Goal: Task Accomplishment & Management: Use online tool/utility

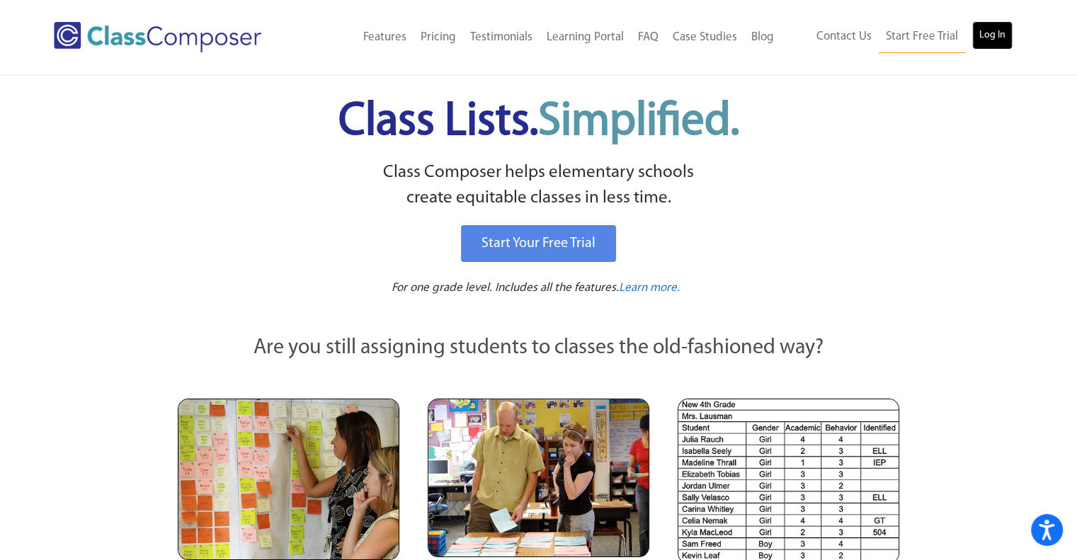
click at [1005, 40] on link "Log In" at bounding box center [992, 35] width 40 height 28
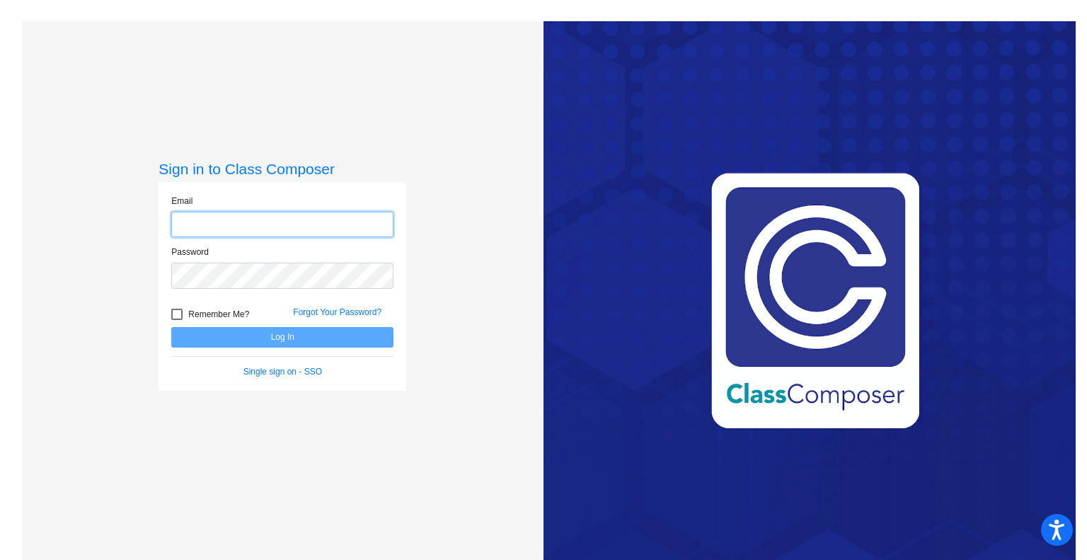
type input "[EMAIL_ADDRESS][DOMAIN_NAME]"
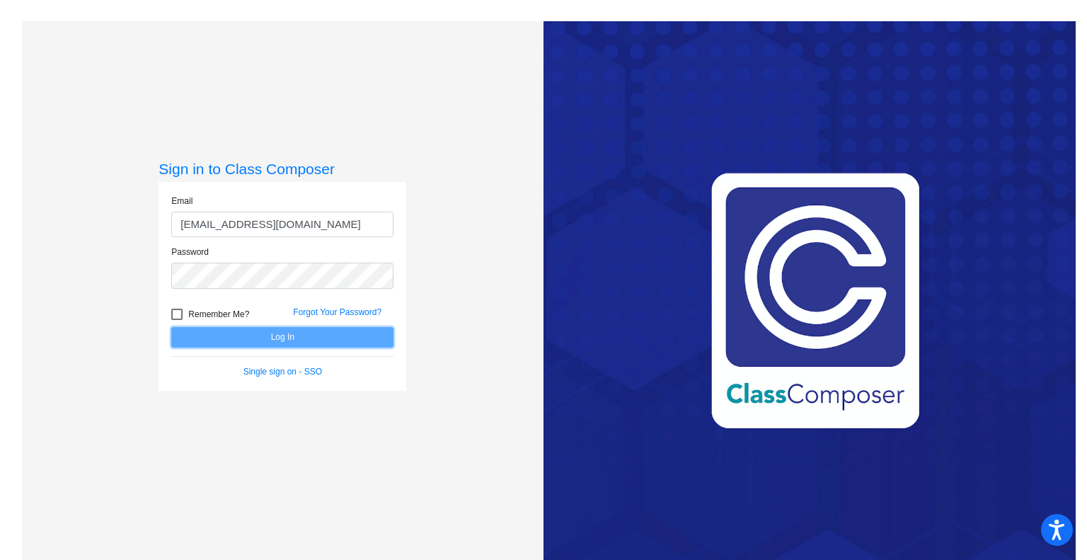
click at [248, 333] on button "Log In" at bounding box center [282, 337] width 222 height 21
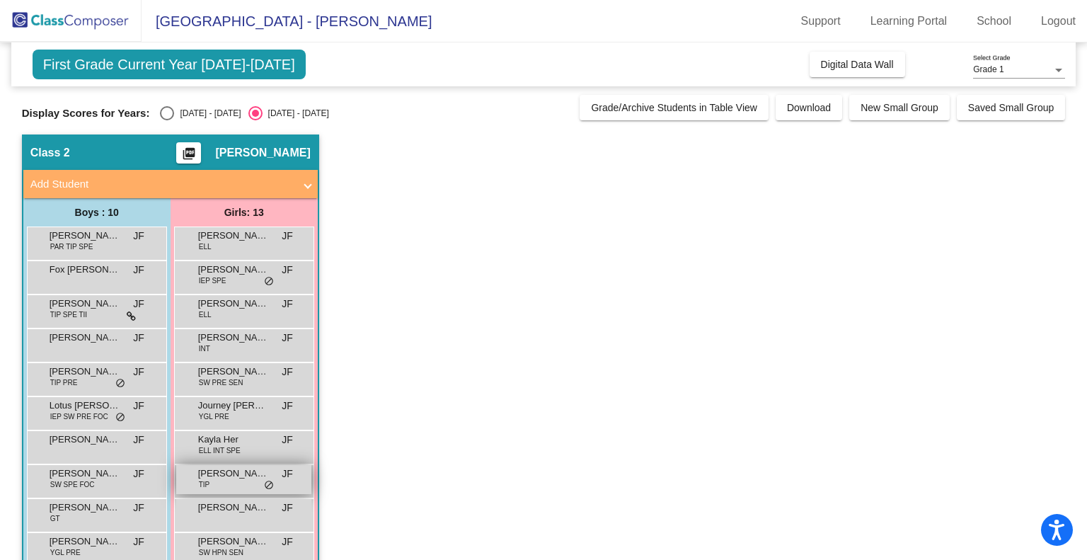
click at [235, 484] on div "[PERSON_NAME] TIP JF lock do_not_disturb_alt" at bounding box center [243, 479] width 135 height 29
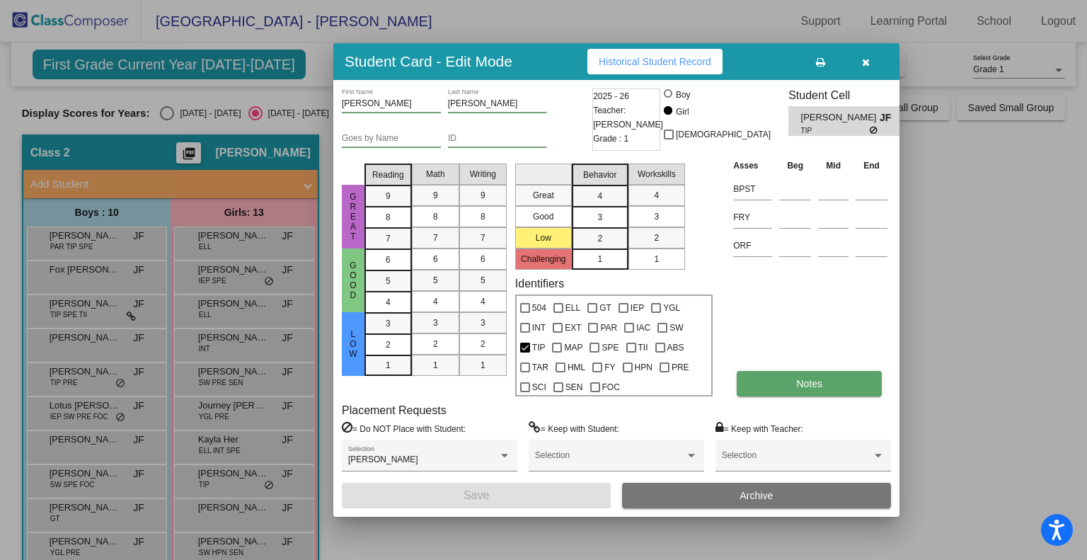
click at [795, 387] on button "Notes" at bounding box center [809, 383] width 145 height 25
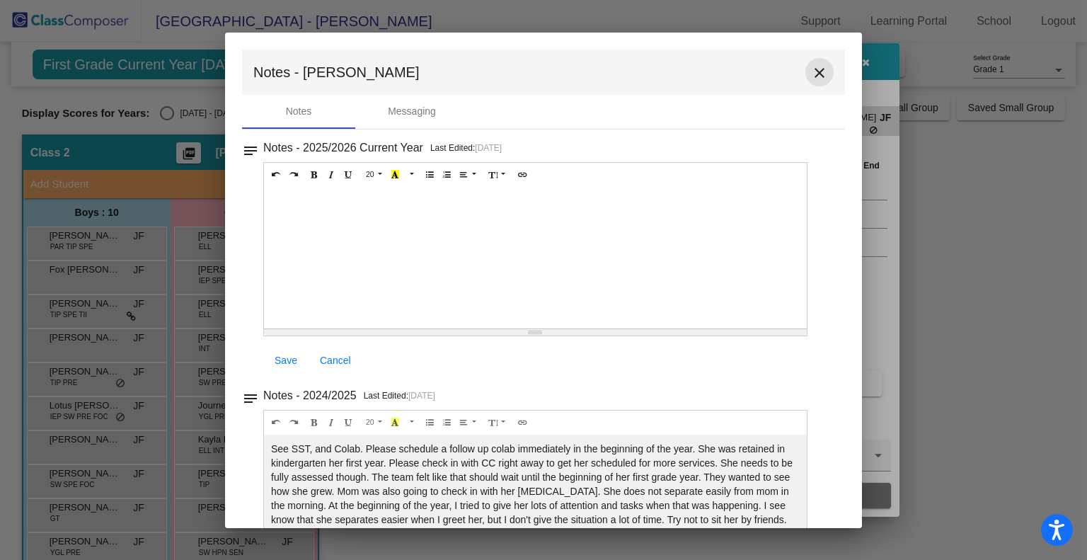
click at [811, 68] on mat-icon "close" at bounding box center [819, 72] width 17 height 17
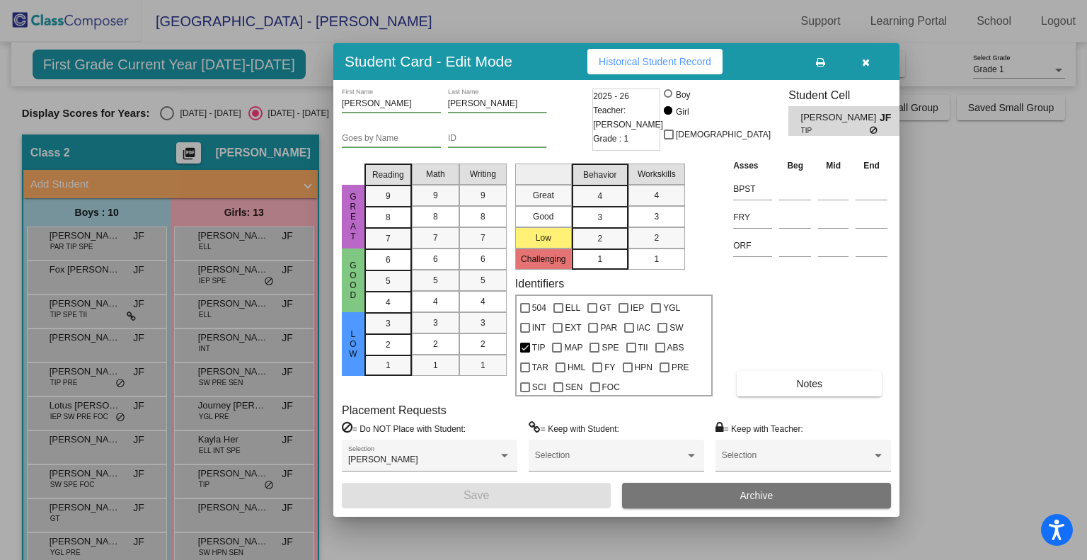
click at [699, 62] on span "Historical Student Record" at bounding box center [655, 61] width 113 height 11
click at [869, 67] on icon "button" at bounding box center [866, 62] width 8 height 10
